Goal: Information Seeking & Learning: Find specific fact

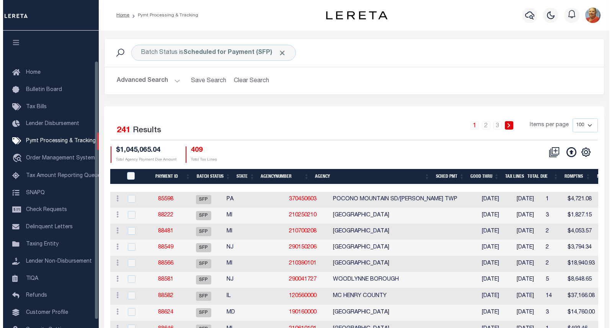
scroll to position [35, 0]
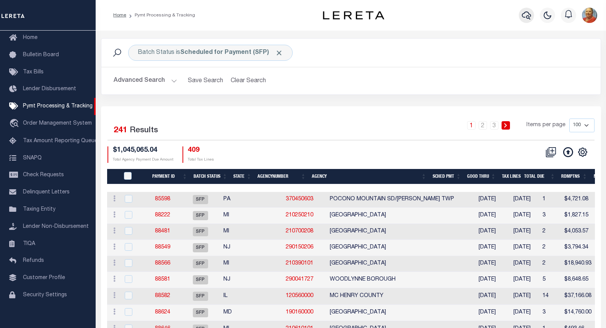
click at [525, 15] on icon "button" at bounding box center [526, 15] width 9 height 9
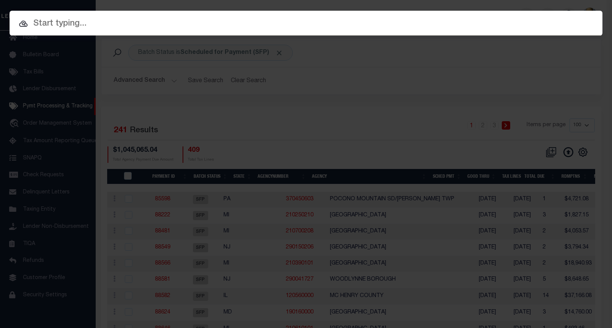
click at [76, 24] on input "text" at bounding box center [306, 23] width 593 height 13
paste input "1421201615"
type input "1421201615"
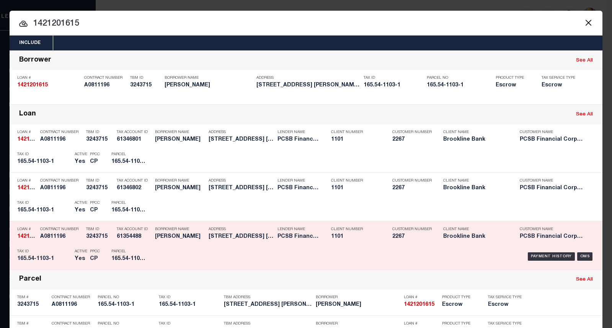
scroll to position [38, 0]
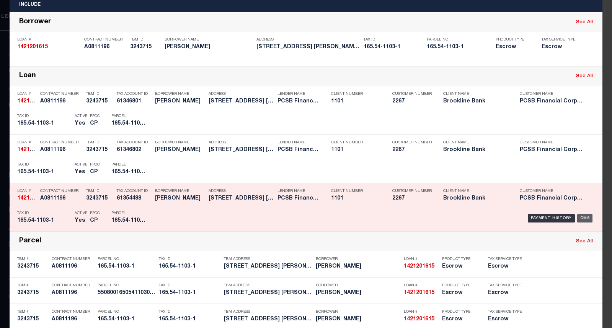
click at [586, 220] on div "OMS" at bounding box center [585, 218] width 16 height 8
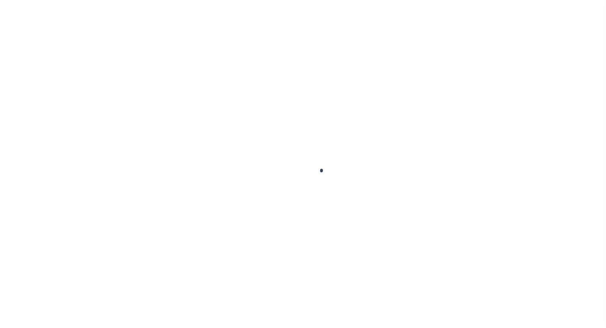
type input "1421201615"
type input "[PERSON_NAME]"
select select
select select "Escrow"
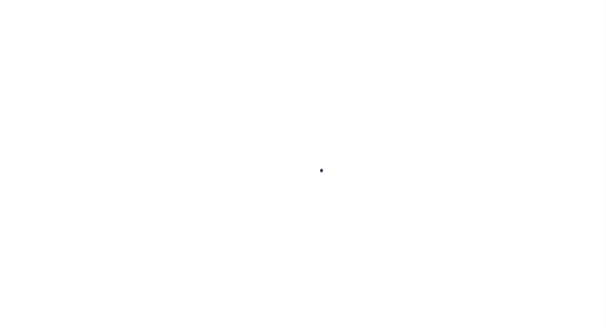
type input "17 W LINCOLN AVE"
type input "5508001650541103001000"
type input "MT. VERNON NY 10550"
type input "14721"
type input "NY"
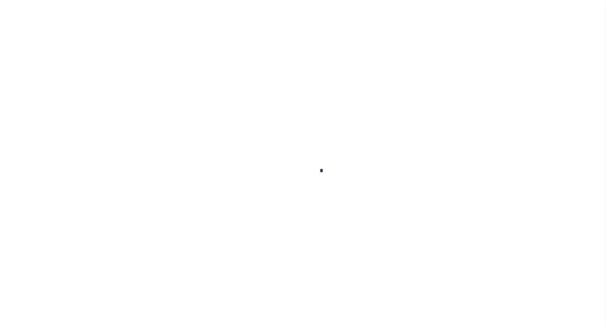
select select
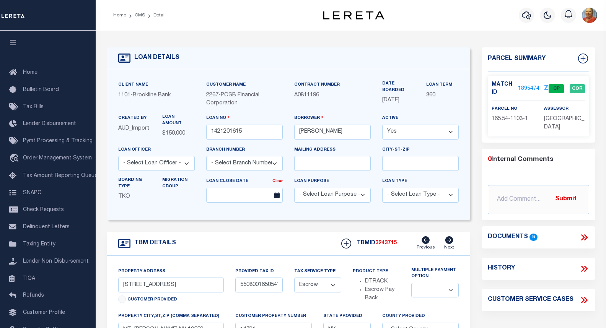
click at [174, 94] on p "1101 - Brookline Bank" at bounding box center [156, 95] width 77 height 8
drag, startPoint x: 240, startPoint y: 105, endPoint x: 205, endPoint y: 96, distance: 35.9
click at [205, 96] on div "Customer Name 2267 - PCSB Financial Corporation" at bounding box center [245, 97] width 88 height 33
drag, startPoint x: 176, startPoint y: 97, endPoint x: 119, endPoint y: 98, distance: 57.4
click at [119, 98] on p "1101 - Brookline Bank" at bounding box center [156, 95] width 77 height 8
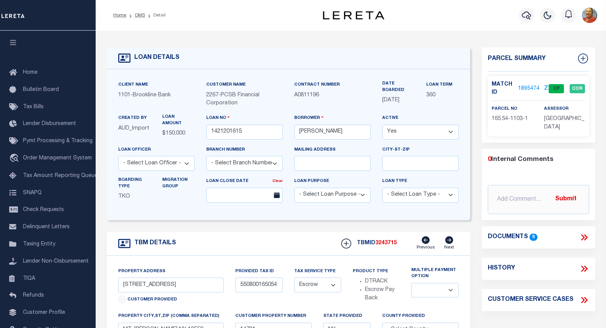
click at [258, 106] on div "2267 - PCSB Financial Corporation" at bounding box center [244, 99] width 77 height 17
drag, startPoint x: 224, startPoint y: 97, endPoint x: 244, endPoint y: 102, distance: 20.1
click at [244, 102] on div "2267 - PCSB Financial Corporation" at bounding box center [244, 99] width 77 height 17
copy span "PCSB Financial Corporation"
click at [535, 86] on link "1895474" at bounding box center [528, 89] width 21 height 8
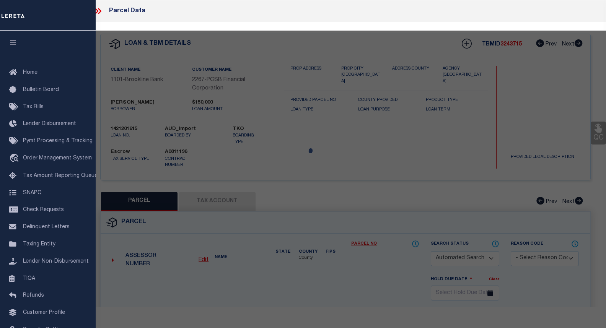
checkbox input "false"
select select "CP"
type input "BARRAGAN, JOSE C/O ISAMAR BARRAGAN"
select select
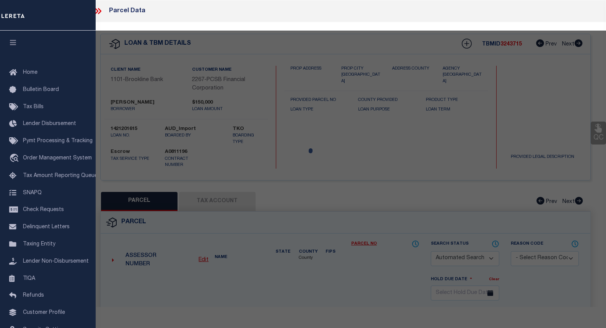
type input "17 LINCOLN AV ,W"
checkbox input "false"
type input "MOUNT VERNON NY 10550"
type textarea "Acreage: .07"
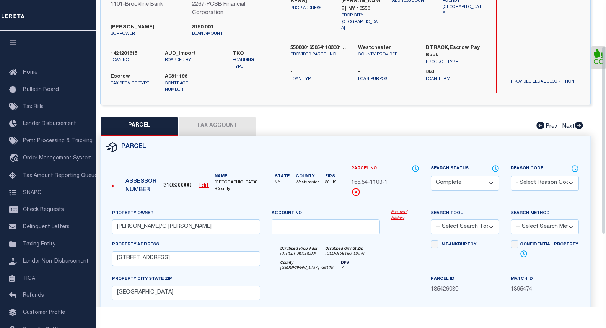
scroll to position [40, 0]
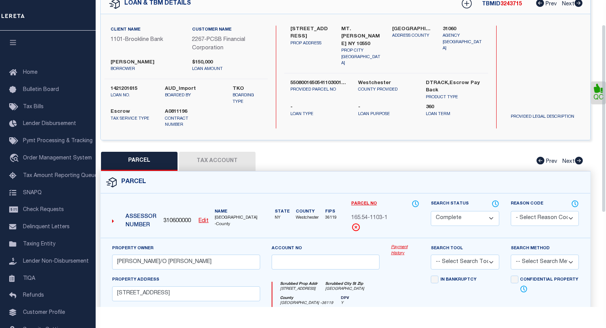
click at [203, 155] on button "Tax Account" at bounding box center [217, 161] width 77 height 19
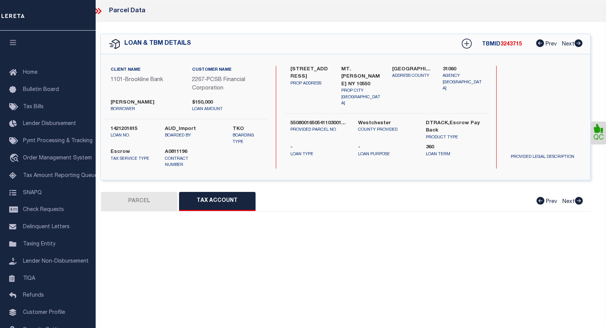
scroll to position [0, 0]
select select "100"
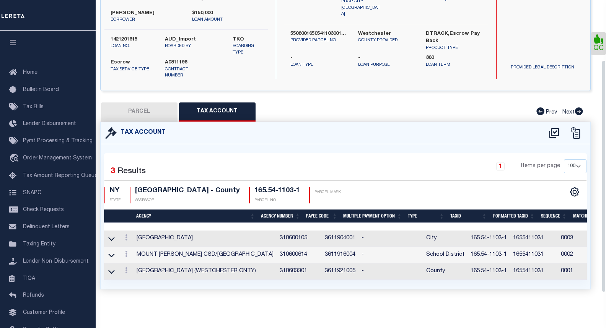
scroll to position [98, 0]
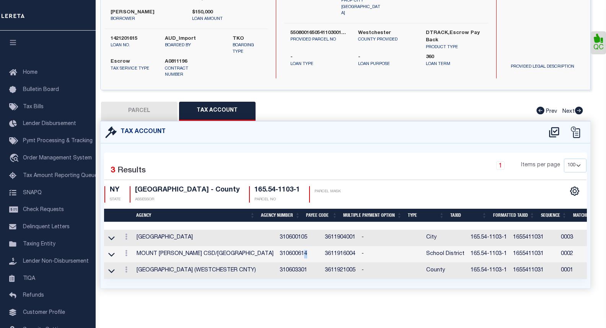
drag, startPoint x: 295, startPoint y: 249, endPoint x: 289, endPoint y: 249, distance: 6.5
click at [289, 249] on td "310600614" at bounding box center [299, 254] width 45 height 16
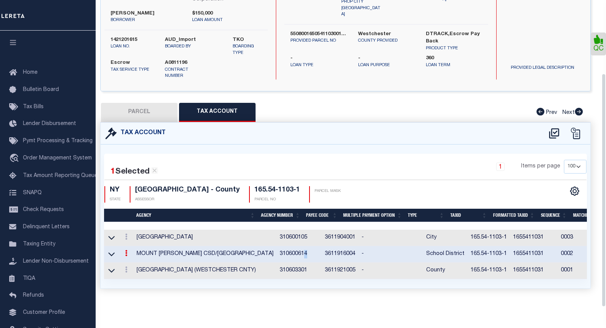
scroll to position [96, 0]
drag, startPoint x: 290, startPoint y: 231, endPoint x: 262, endPoint y: 232, distance: 28.3
click at [277, 232] on td "310600105" at bounding box center [299, 238] width 45 height 16
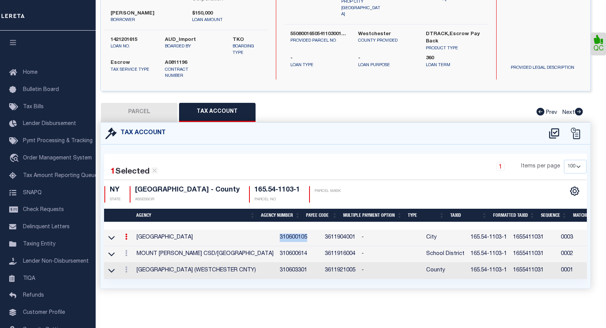
copy td "310600105"
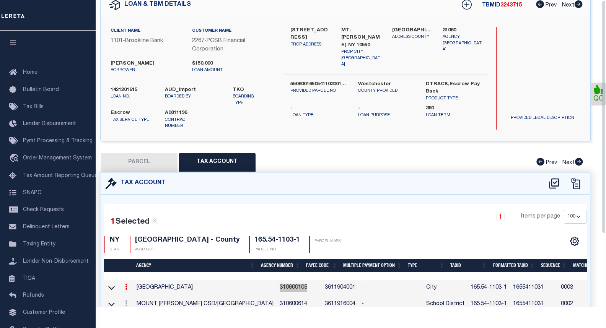
scroll to position [0, 0]
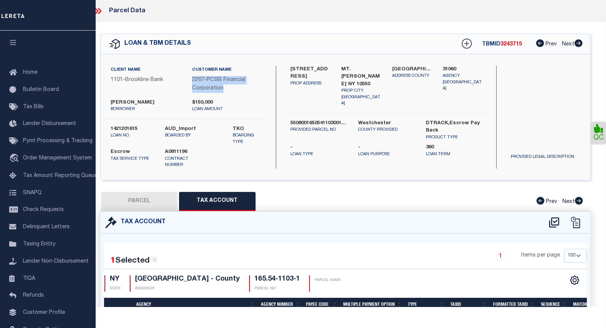
drag, startPoint x: 228, startPoint y: 87, endPoint x: 190, endPoint y: 82, distance: 38.6
click at [190, 82] on div "Customer Name 2267 - PCSB Financial Corporation" at bounding box center [226, 82] width 81 height 33
copy p "2267 - PCSB Financial Corporation"
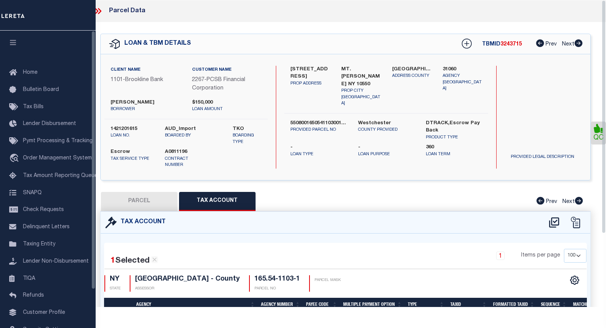
drag, startPoint x: 150, startPoint y: 108, endPoint x: 154, endPoint y: 108, distance: 4.6
click at [150, 108] on p "borrower" at bounding box center [146, 109] width 70 height 7
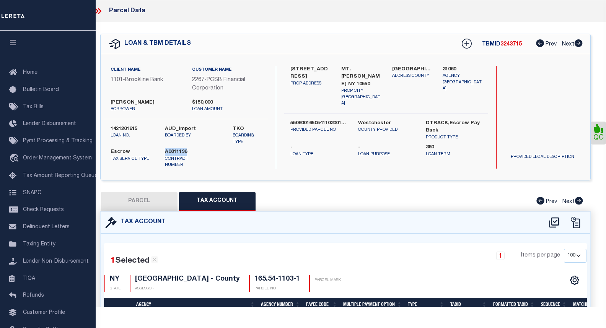
drag, startPoint x: 192, startPoint y: 152, endPoint x: 165, endPoint y: 152, distance: 27.2
click at [165, 152] on label "A0811196" at bounding box center [186, 152] width 43 height 8
copy label "A0811196"
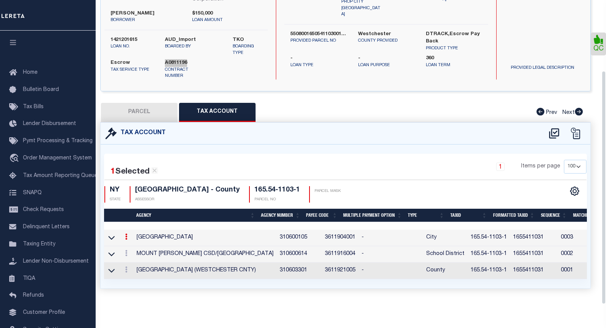
scroll to position [96, 0]
